Goal: Find specific page/section: Find specific page/section

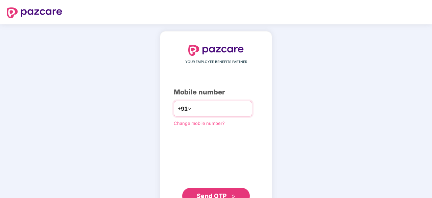
paste input "**********"
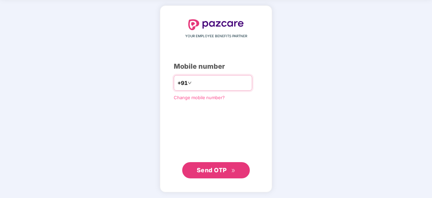
type input "**********"
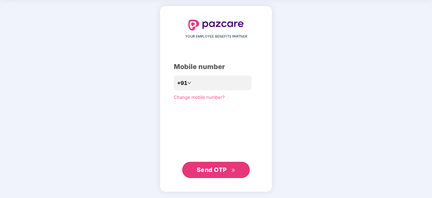
click at [222, 171] on span "Send OTP" at bounding box center [212, 169] width 30 height 7
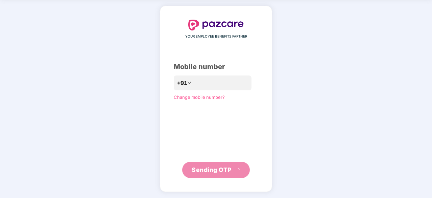
scroll to position [22, 0]
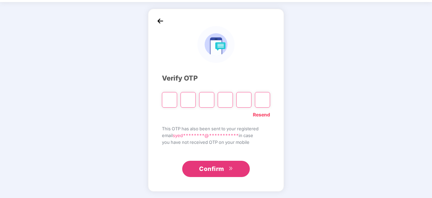
type input "*"
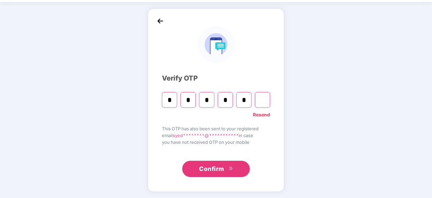
type input "*"
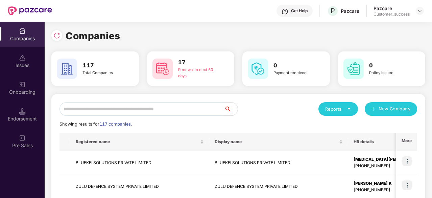
click at [92, 111] on input "text" at bounding box center [142, 109] width 165 height 14
paste input "*********"
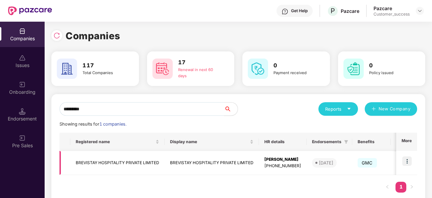
type input "*********"
click at [410, 161] on img at bounding box center [406, 160] width 9 height 9
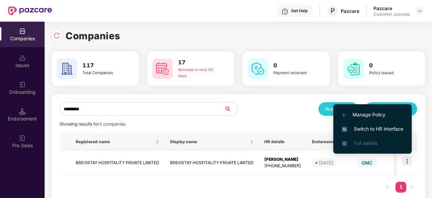
click at [364, 127] on span "Switch to HR interface" at bounding box center [373, 128] width 62 height 7
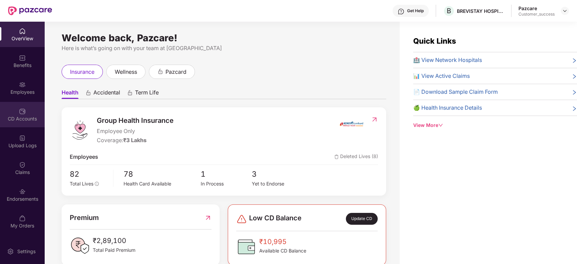
click at [25, 107] on div "CD Accounts" at bounding box center [22, 114] width 45 height 25
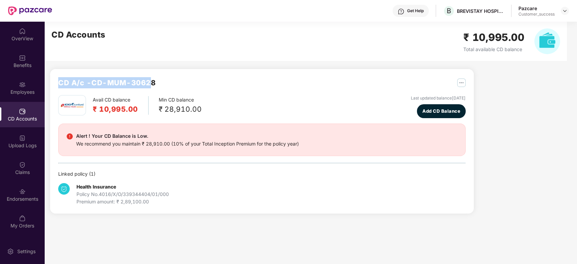
drag, startPoint x: 58, startPoint y: 80, endPoint x: 151, endPoint y: 73, distance: 93.3
click at [151, 73] on div "CD A/c - CD-MUM-30628 Avail CD balance ₹ 10,995.00 Min CD balance ₹ 28,910.00 L…" at bounding box center [261, 141] width 423 height 144
click at [173, 86] on div "CD A/c - CD-MUM-30628" at bounding box center [261, 86] width 407 height 18
drag, startPoint x: 161, startPoint y: 83, endPoint x: 56, endPoint y: 81, distance: 104.5
click at [56, 81] on div "CD A/c - CD-MUM-30628 Avail CD balance ₹ 10,995.00 Min CD balance ₹ 28,910.00 L…" at bounding box center [261, 141] width 423 height 144
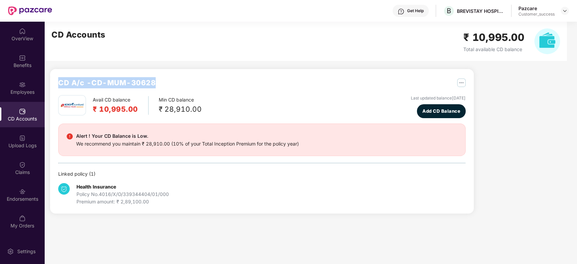
copy h2 "CD A/c - CD-MUM-30628"
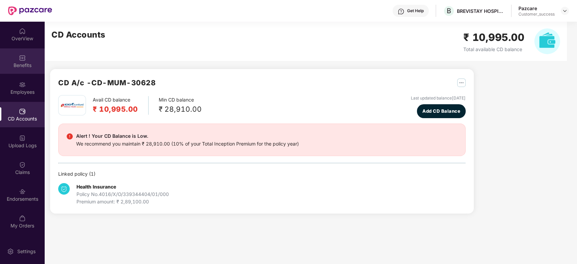
click at [17, 63] on div "Benefits" at bounding box center [22, 65] width 45 height 7
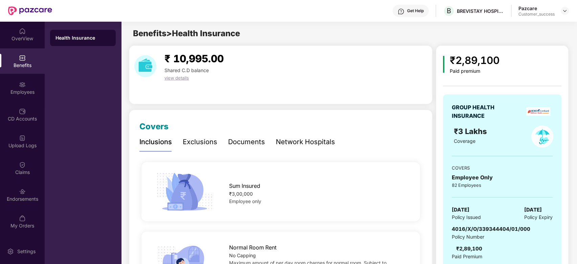
click at [243, 140] on div "Documents" at bounding box center [246, 142] width 37 height 10
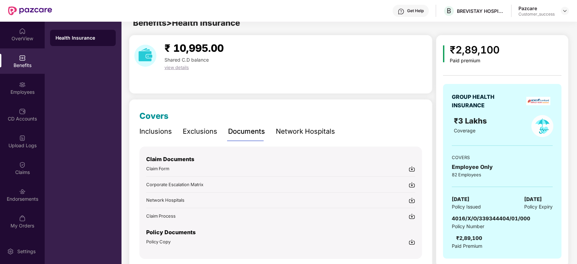
scroll to position [11, 0]
click at [165, 197] on span "Policy Copy" at bounding box center [158, 240] width 24 height 5
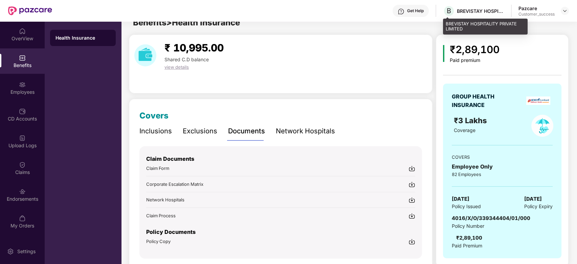
click at [432, 23] on div "BREVISTAY HOSPITALITY PRIVATE LIMITED" at bounding box center [485, 27] width 85 height 16
copy div "BREVISTAY HOSPITALITY PRIVATE LIMITED"
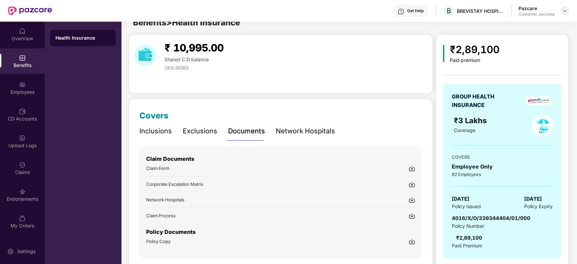
click at [432, 11] on img at bounding box center [564, 10] width 5 height 5
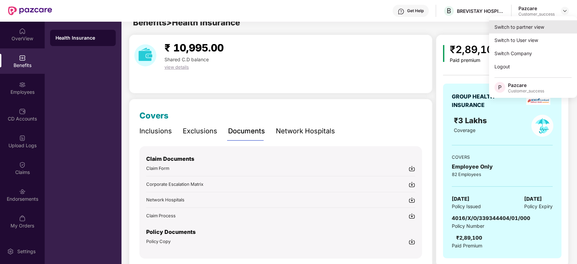
click at [432, 24] on div "Switch to partner view" at bounding box center [533, 26] width 88 height 13
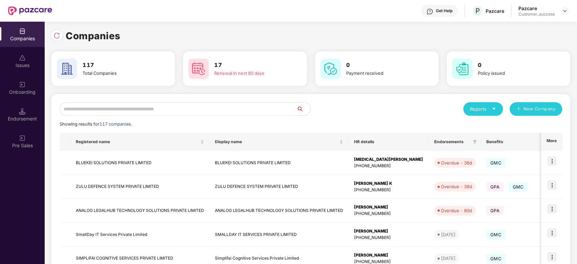
click at [198, 111] on input "text" at bounding box center [178, 109] width 237 height 14
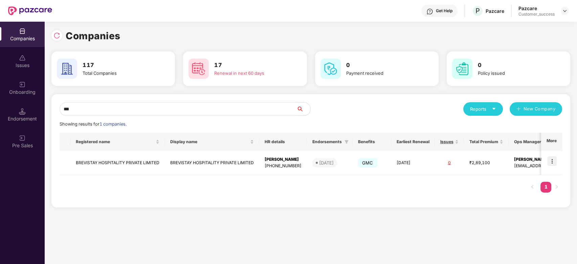
scroll to position [0, 0]
type input "***"
click at [148, 109] on input "***" at bounding box center [178, 109] width 237 height 14
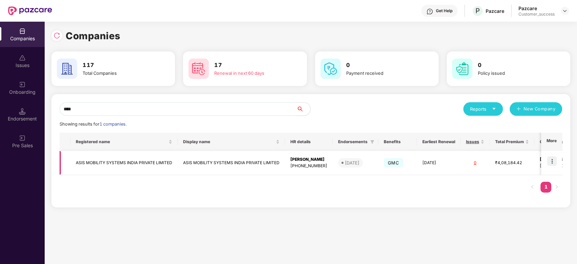
type input "****"
click at [125, 165] on td "ASIS MOBILITY SYSTEMS INDIA PRIVATE LIMITED" at bounding box center [123, 163] width 107 height 24
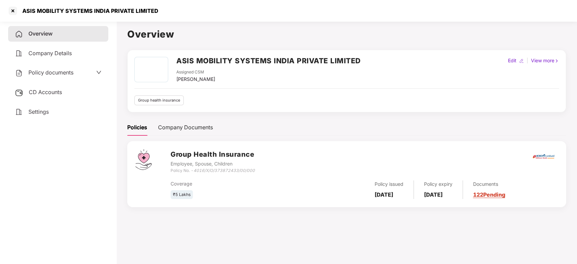
click at [221, 78] on div "Assigned CSM [PERSON_NAME]" at bounding box center [268, 76] width 184 height 14
drag, startPoint x: 466, startPoint y: 199, endPoint x: 428, endPoint y: 184, distance: 40.8
click at [428, 184] on div "Group Health Insurance Employee, Spouse, Children Policy No. - 4016/X/O/3738724…" at bounding box center [346, 174] width 439 height 66
click at [347, 197] on main "Overview ASIS MOBILITY SYSTEMS INDIA PRIVATE LIMITED Assigned CSM [PERSON_NAME]…" at bounding box center [346, 151] width 460 height 264
